Goal: Complete application form

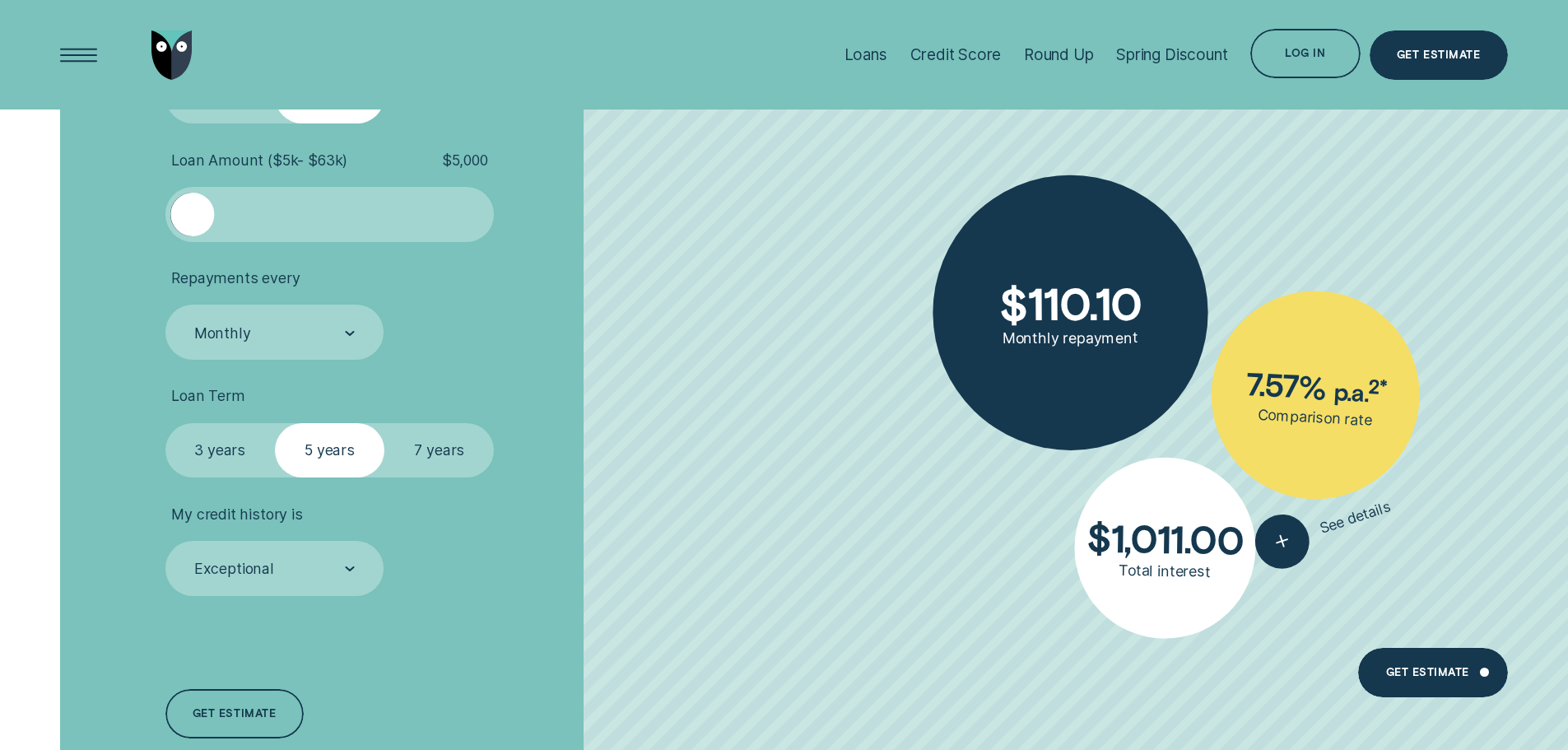
scroll to position [3622, 0]
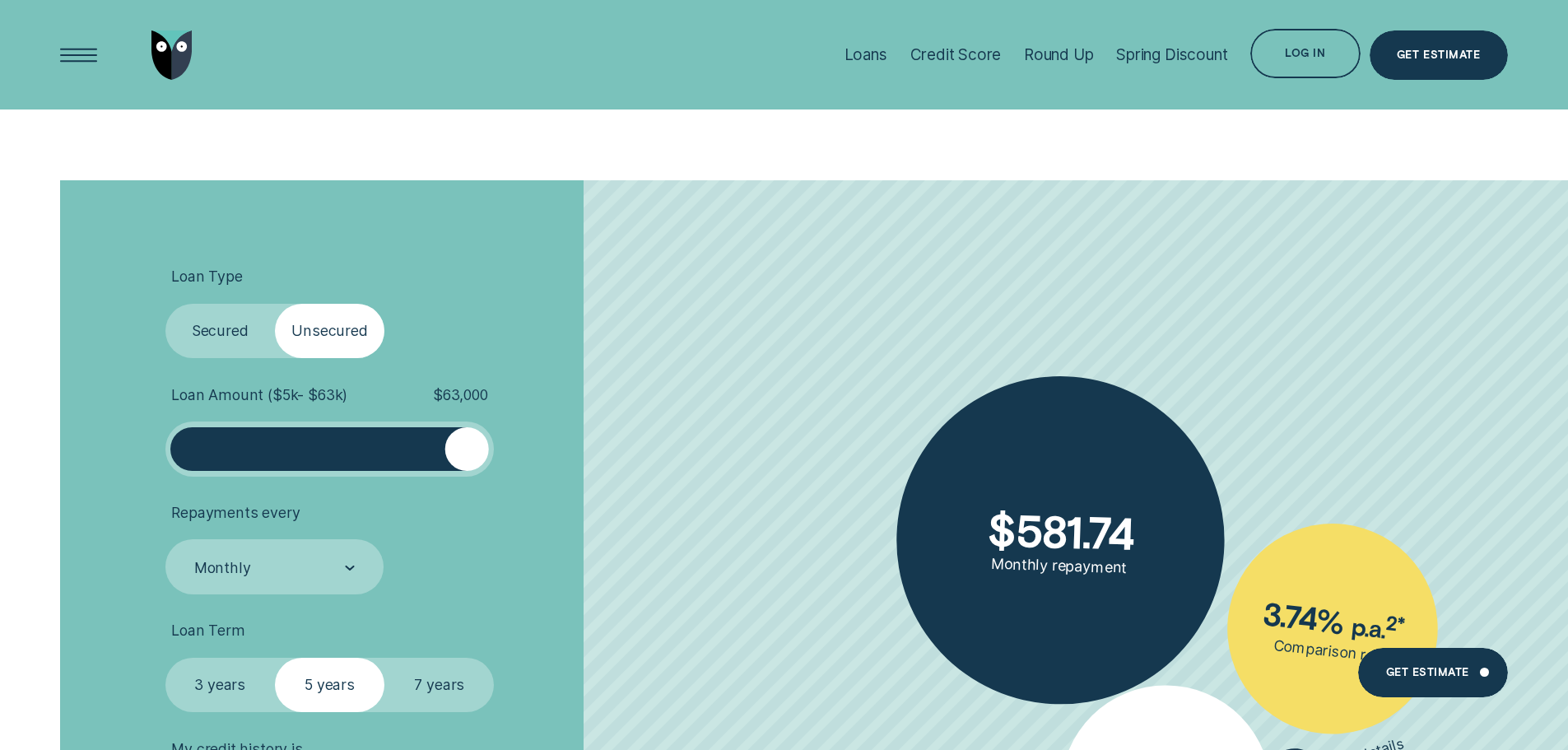
drag, startPoint x: 193, startPoint y: 457, endPoint x: 565, endPoint y: 466, distance: 372.1
click at [565, 466] on li "Loan Amount ( $5k - $63k ) $ 63,000" at bounding box center [419, 431] width 505 height 91
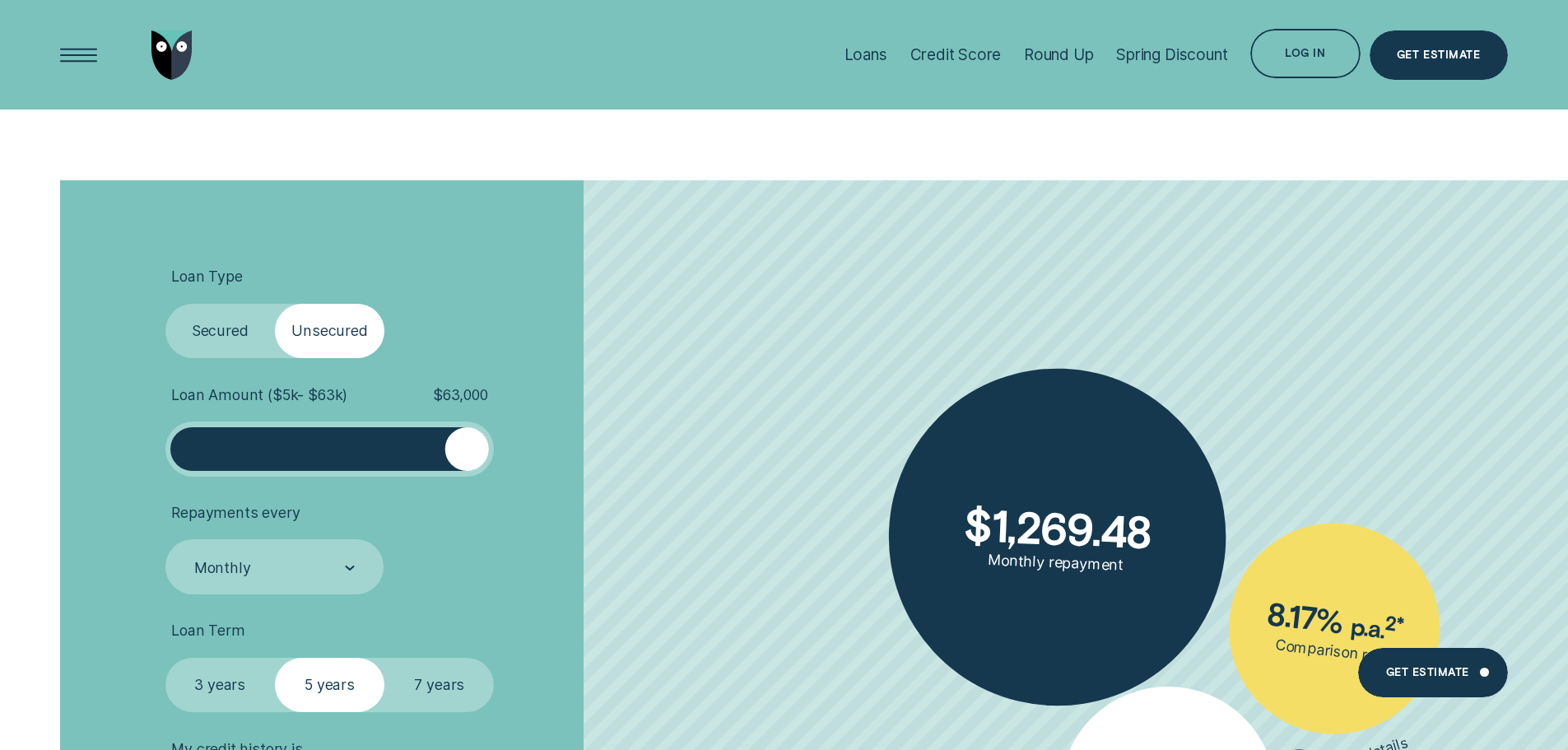
click at [234, 339] on label "Secured" at bounding box center [221, 331] width 110 height 55
click at [166, 304] on input "Secured" at bounding box center [166, 304] width 0 height 0
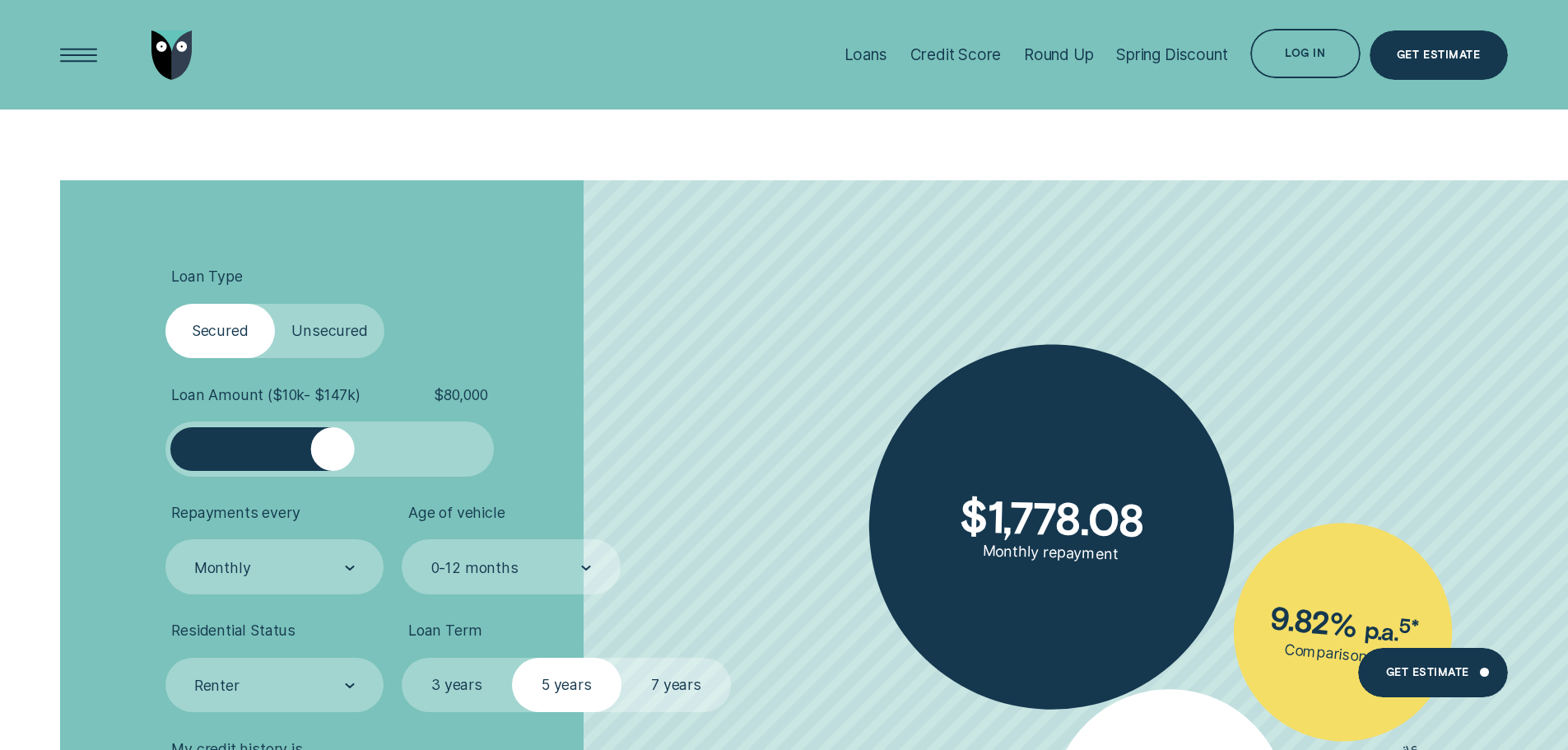
drag, startPoint x: 296, startPoint y: 454, endPoint x: 334, endPoint y: 459, distance: 38.3
click at [334, 459] on div at bounding box center [332, 448] width 43 height 43
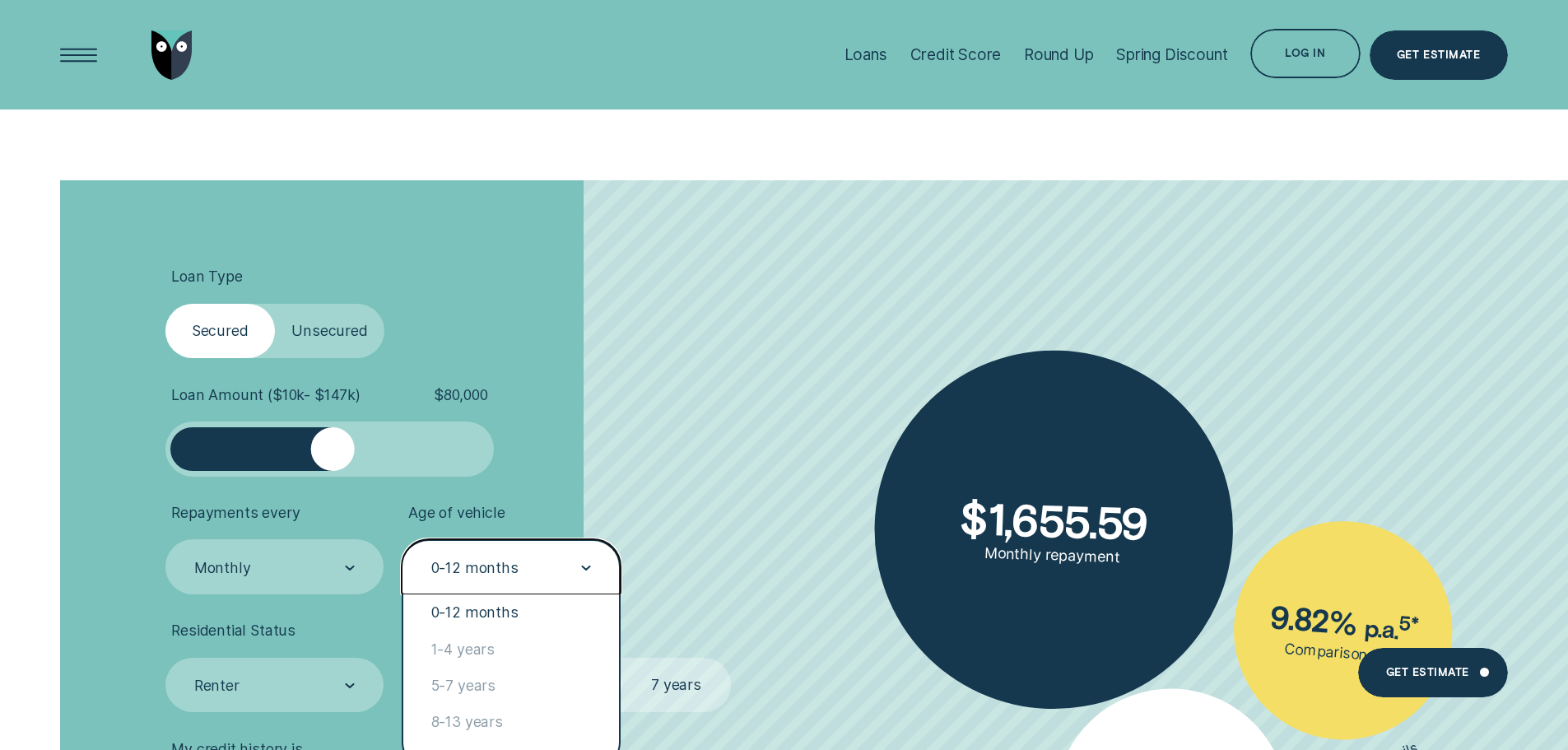
click at [464, 567] on div "0-12 months" at bounding box center [474, 568] width 88 height 18
click at [479, 614] on div "0-12 months" at bounding box center [511, 612] width 216 height 37
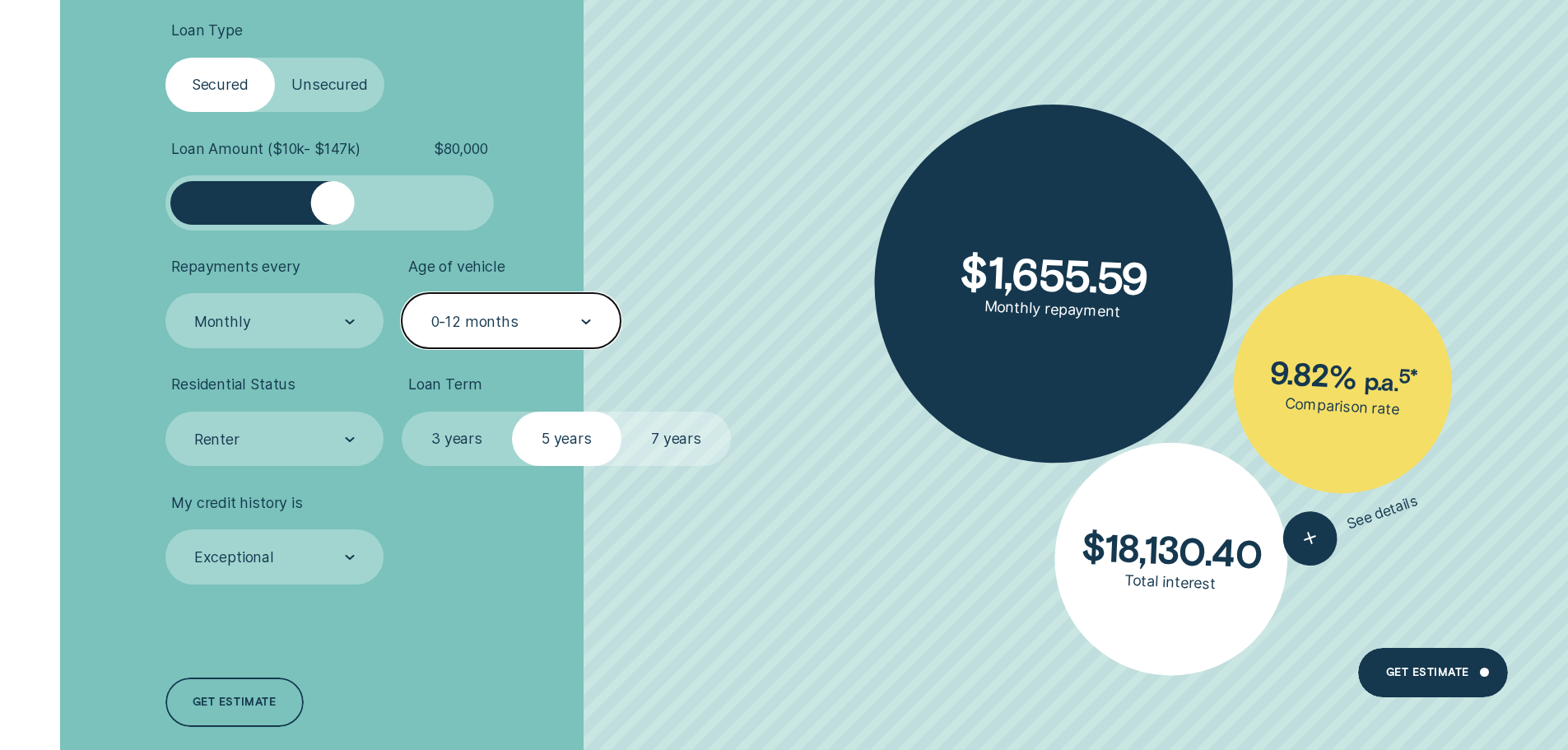
scroll to position [3869, 0]
click at [656, 442] on label "7 years" at bounding box center [677, 438] width 110 height 55
click at [622, 411] on input "7 years" at bounding box center [622, 411] width 0 height 0
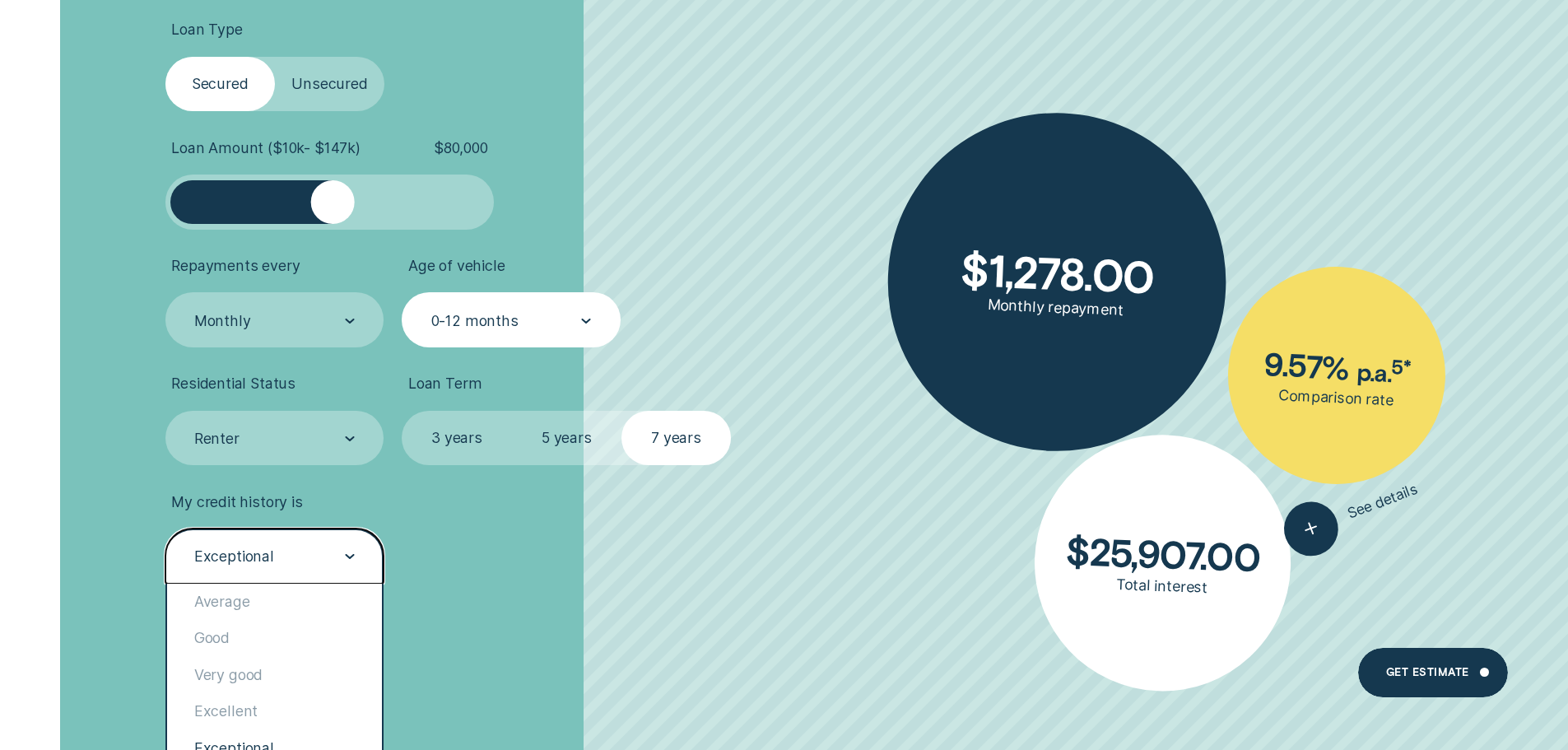
click at [273, 549] on div "Exceptional" at bounding box center [274, 556] width 162 height 20
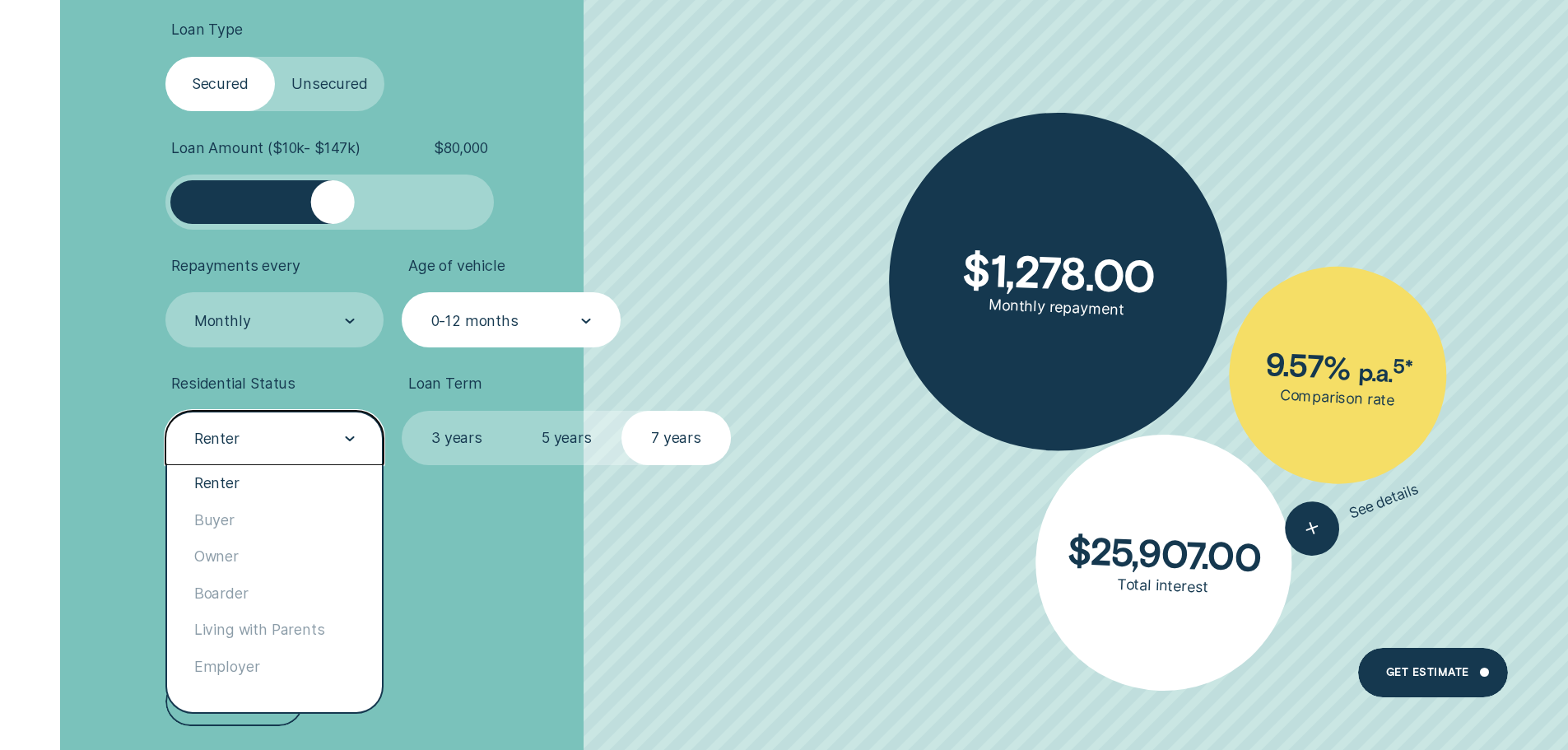
click at [249, 444] on div "Renter" at bounding box center [274, 439] width 162 height 20
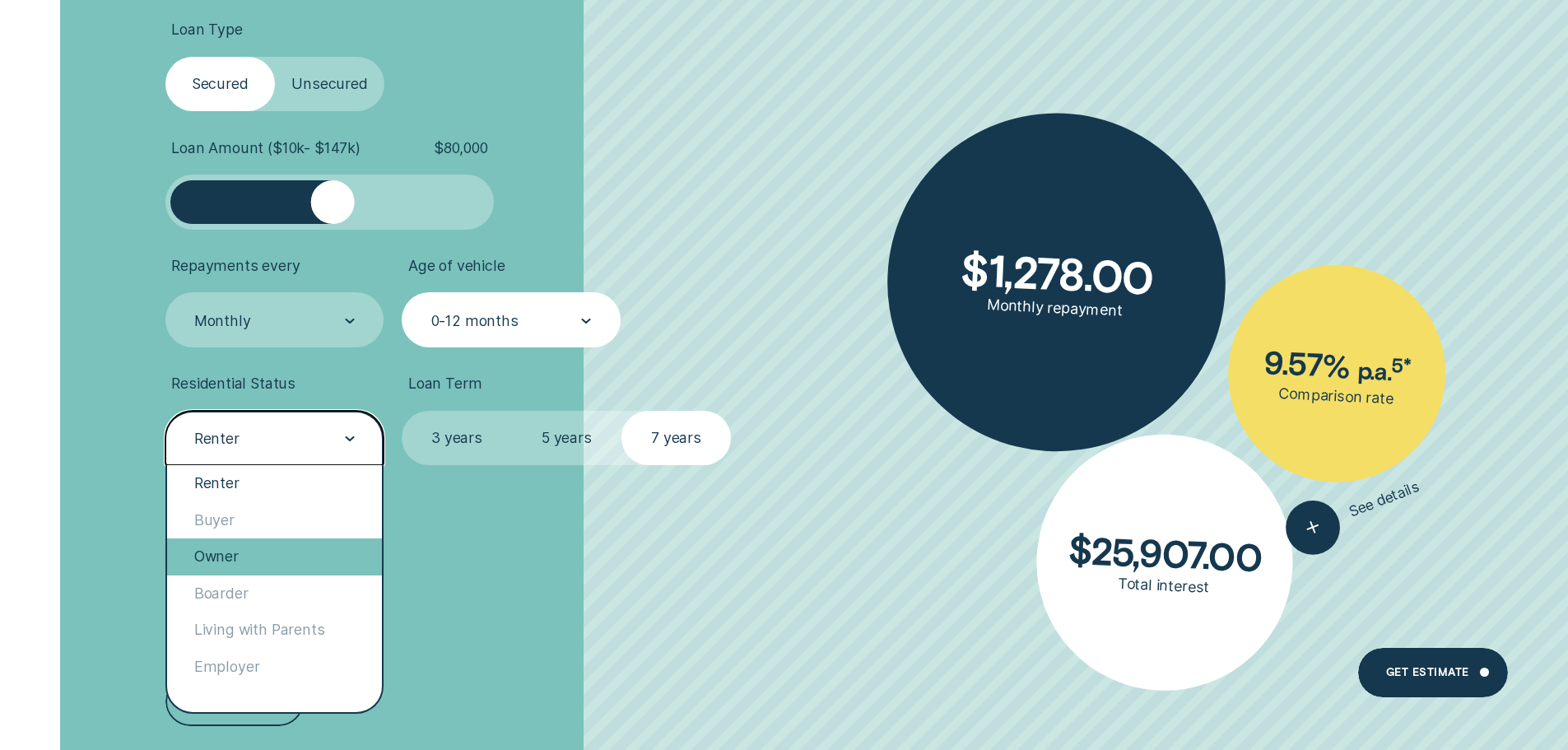
click at [230, 569] on div "Owner" at bounding box center [275, 556] width 216 height 37
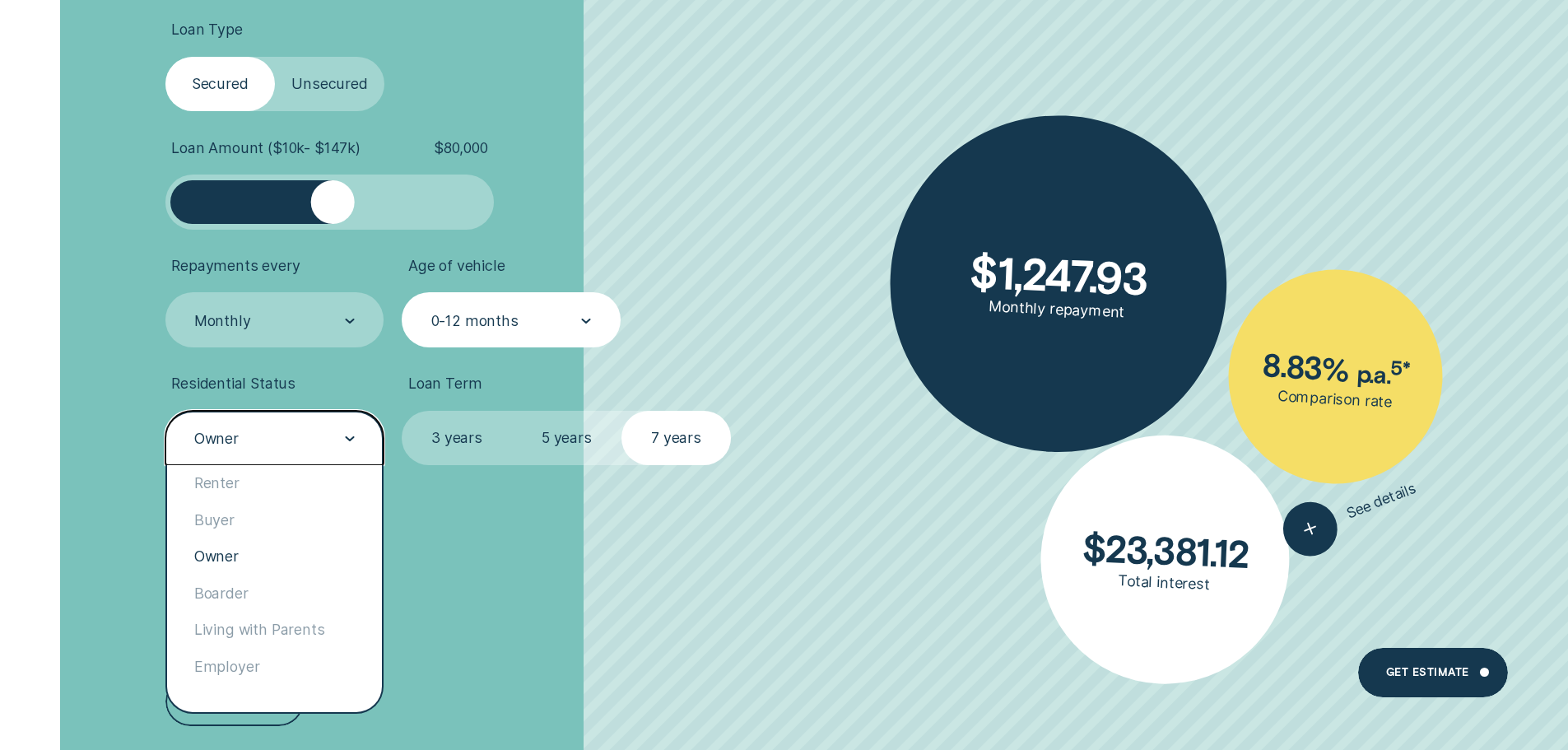
click at [296, 453] on div "Owner" at bounding box center [275, 438] width 219 height 55
click at [251, 628] on div "Living with Parents" at bounding box center [275, 629] width 216 height 37
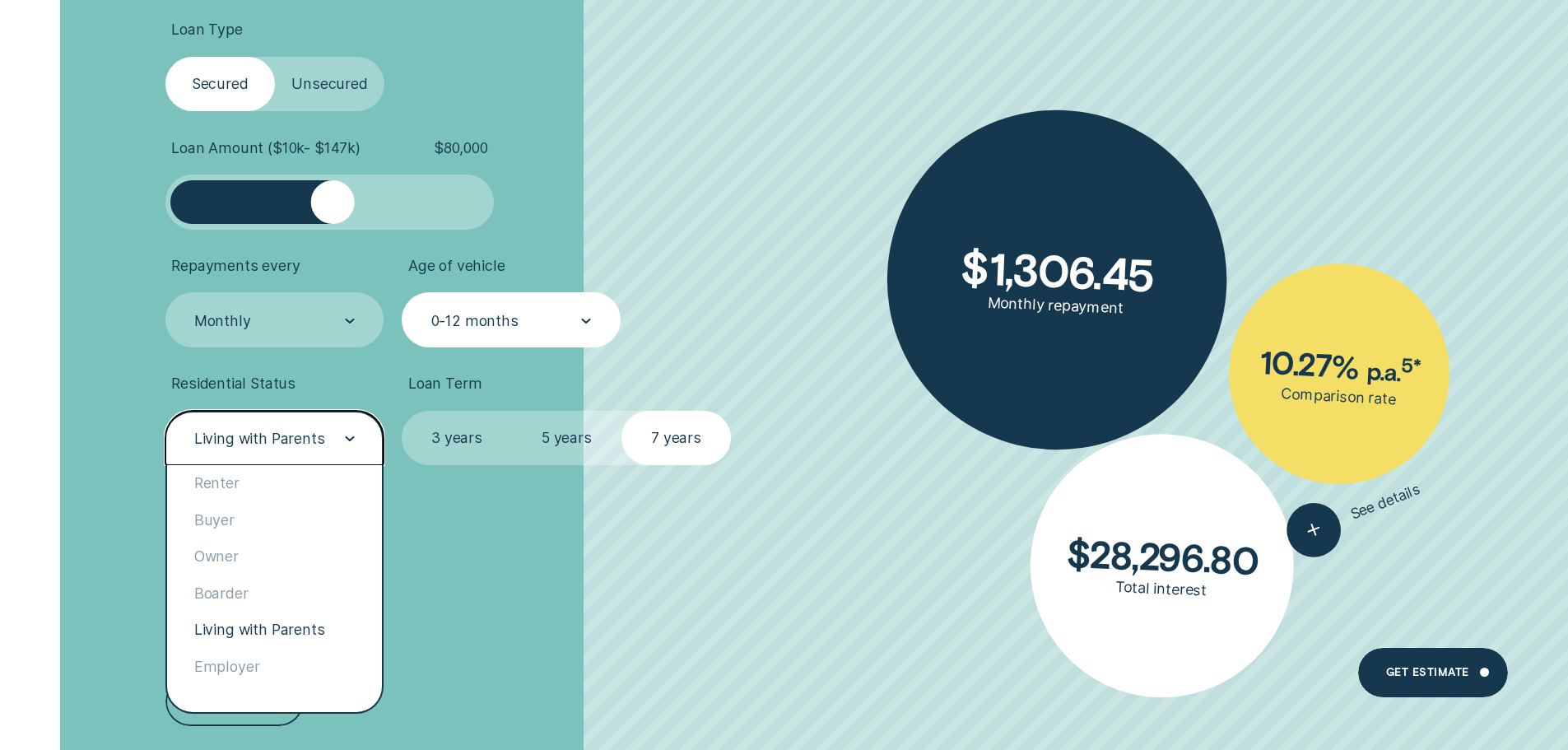
click at [290, 436] on div "Living with Parents" at bounding box center [259, 439] width 131 height 18
click at [257, 477] on div "Renter" at bounding box center [275, 483] width 216 height 37
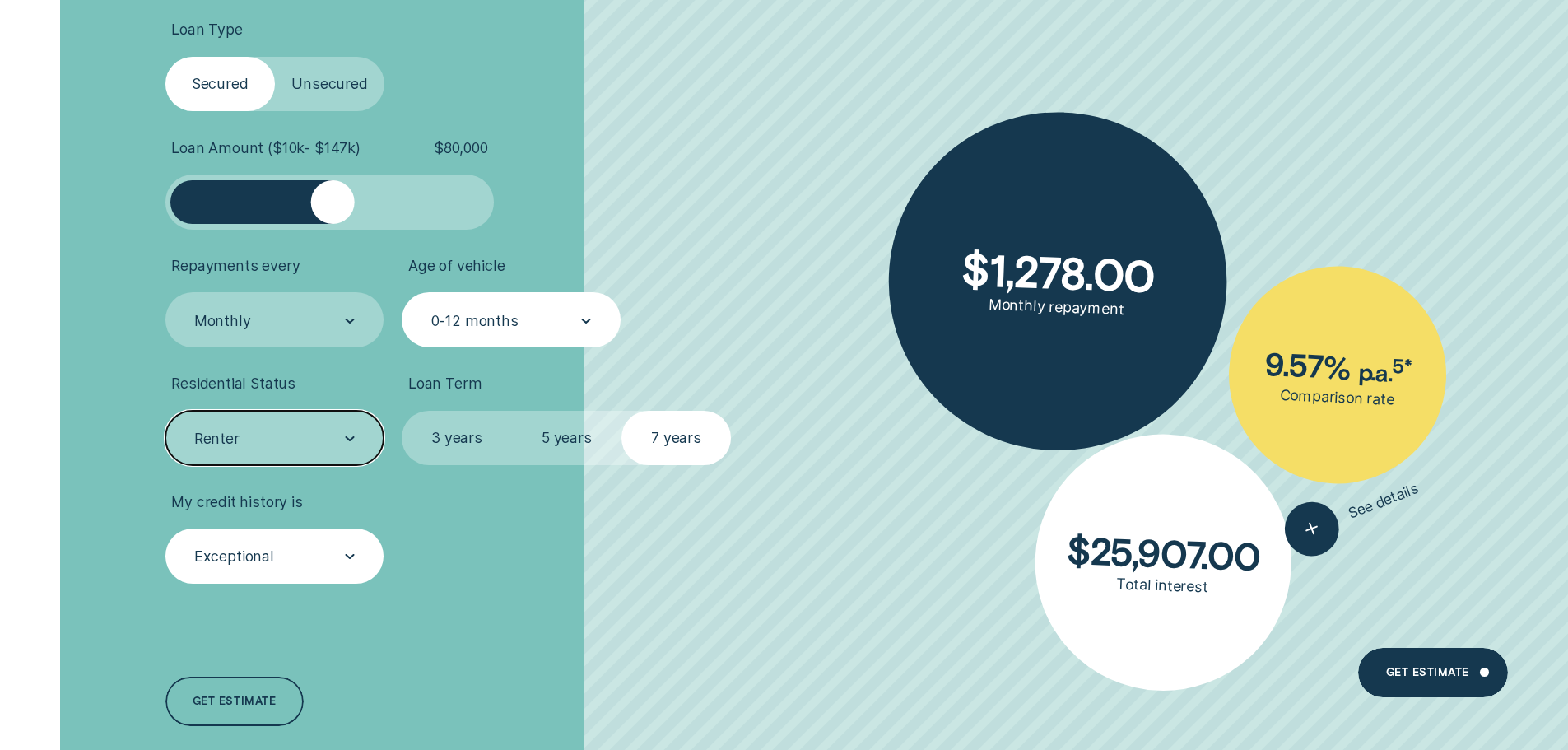
click at [304, 571] on div "Exceptional" at bounding box center [275, 555] width 219 height 55
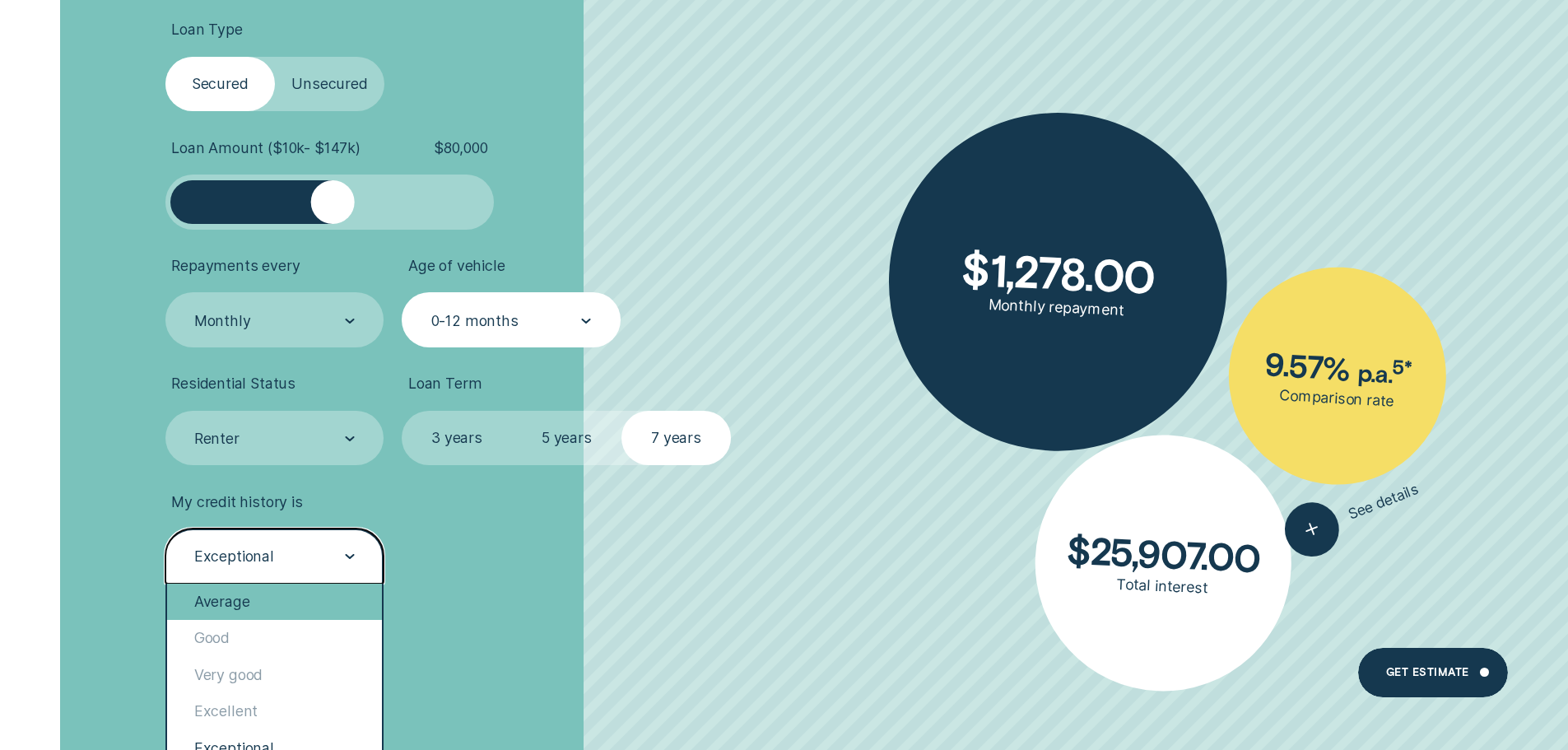
click at [274, 611] on div "Average" at bounding box center [275, 602] width 216 height 37
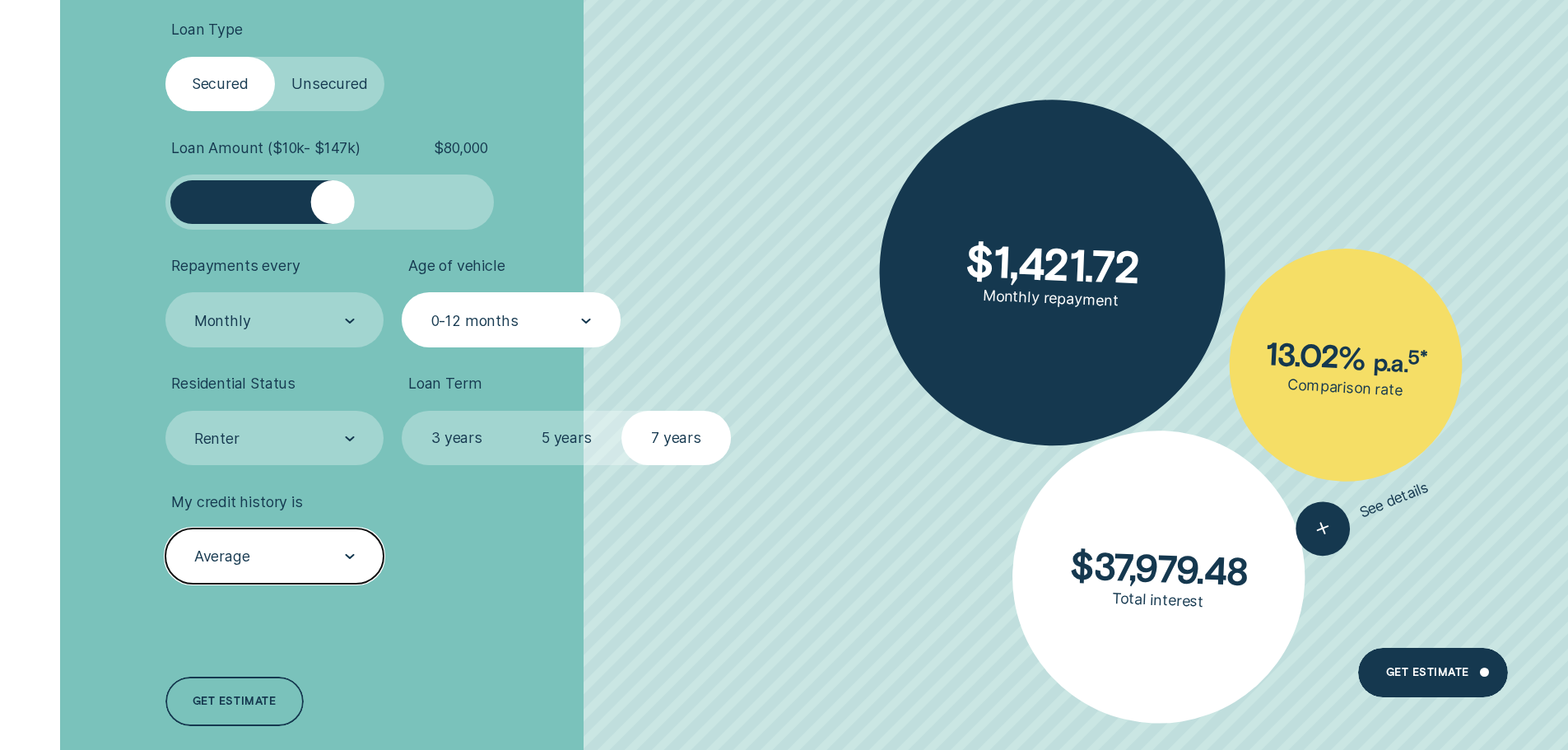
click at [342, 558] on div "Average" at bounding box center [274, 556] width 162 height 20
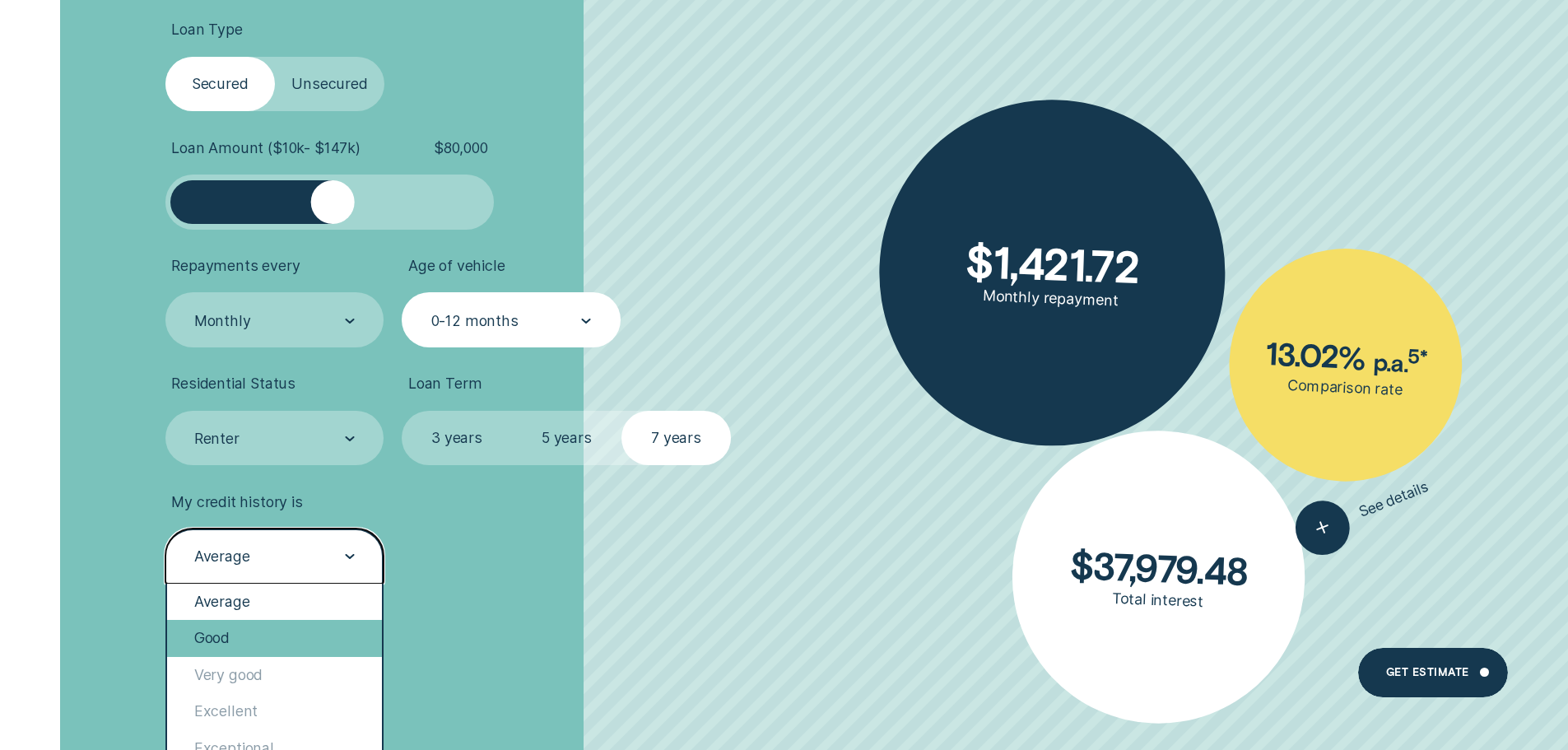
click at [296, 646] on div "Good" at bounding box center [275, 638] width 216 height 37
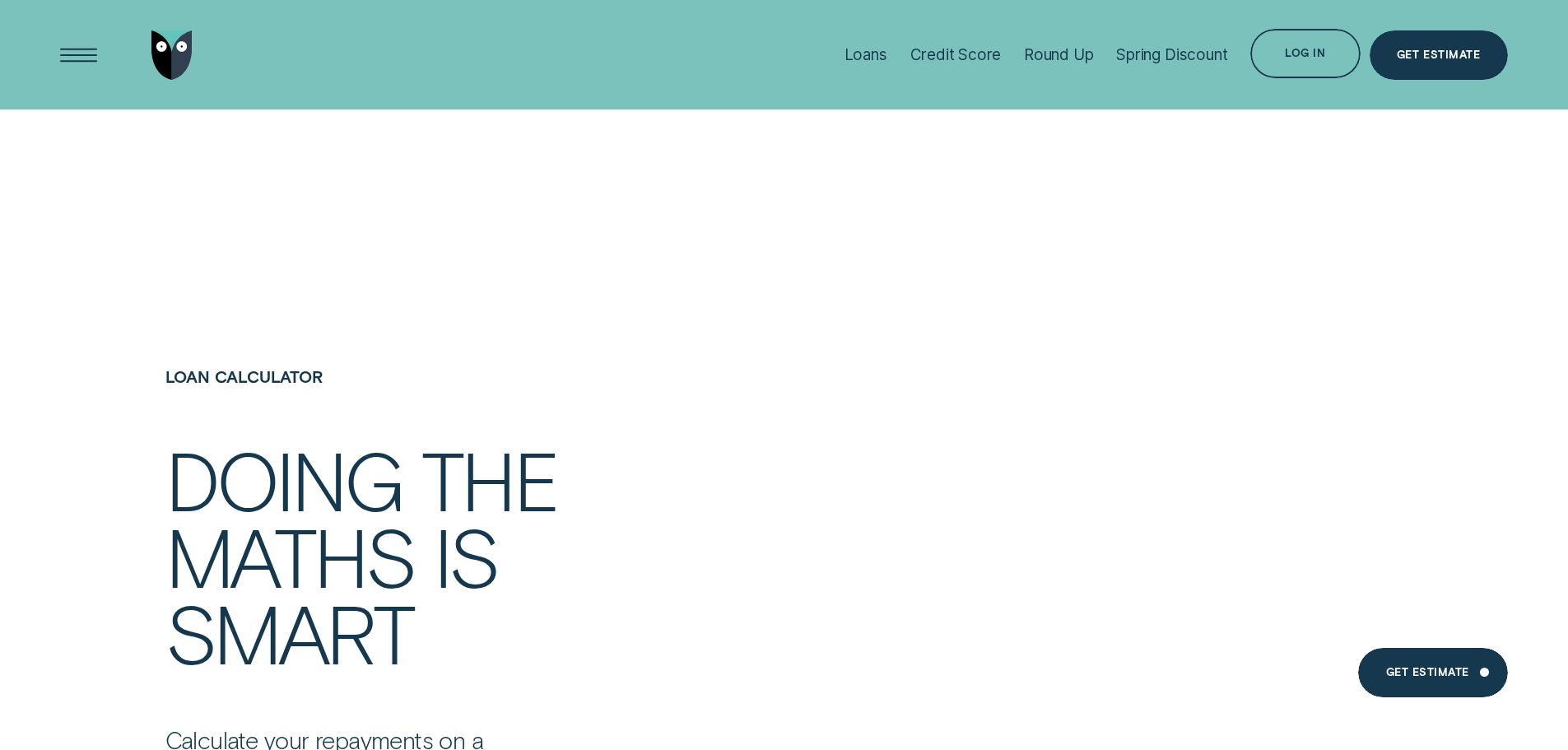
scroll to position [2799, 0]
